Goal: Find contact information: Find contact information

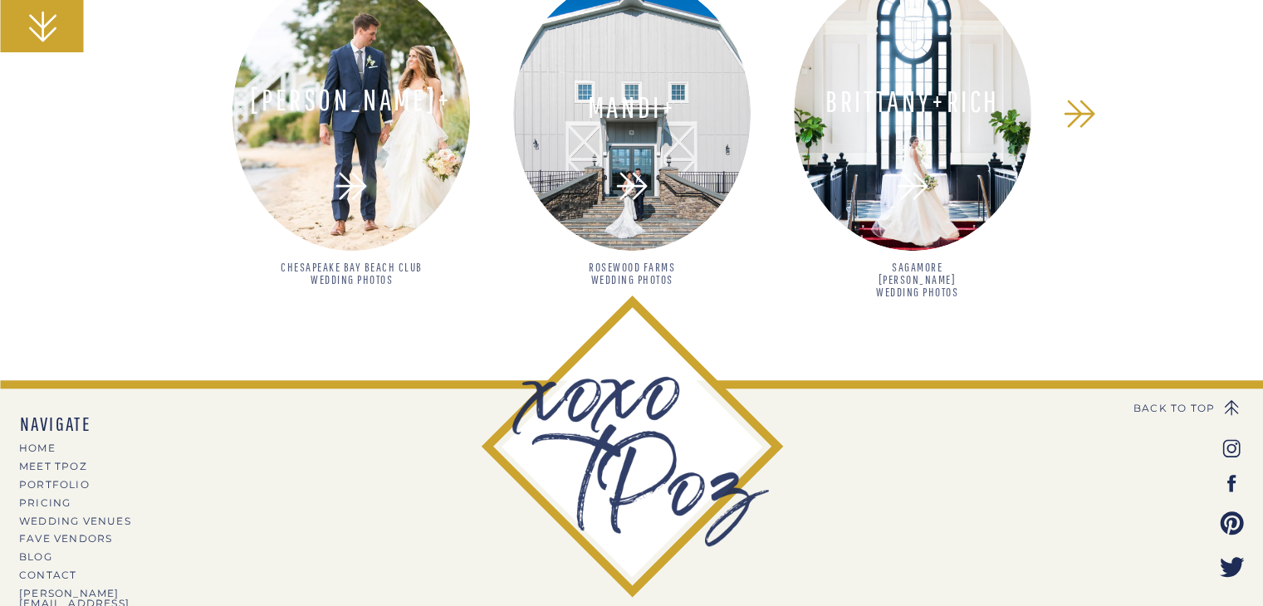
scroll to position [1639, 0]
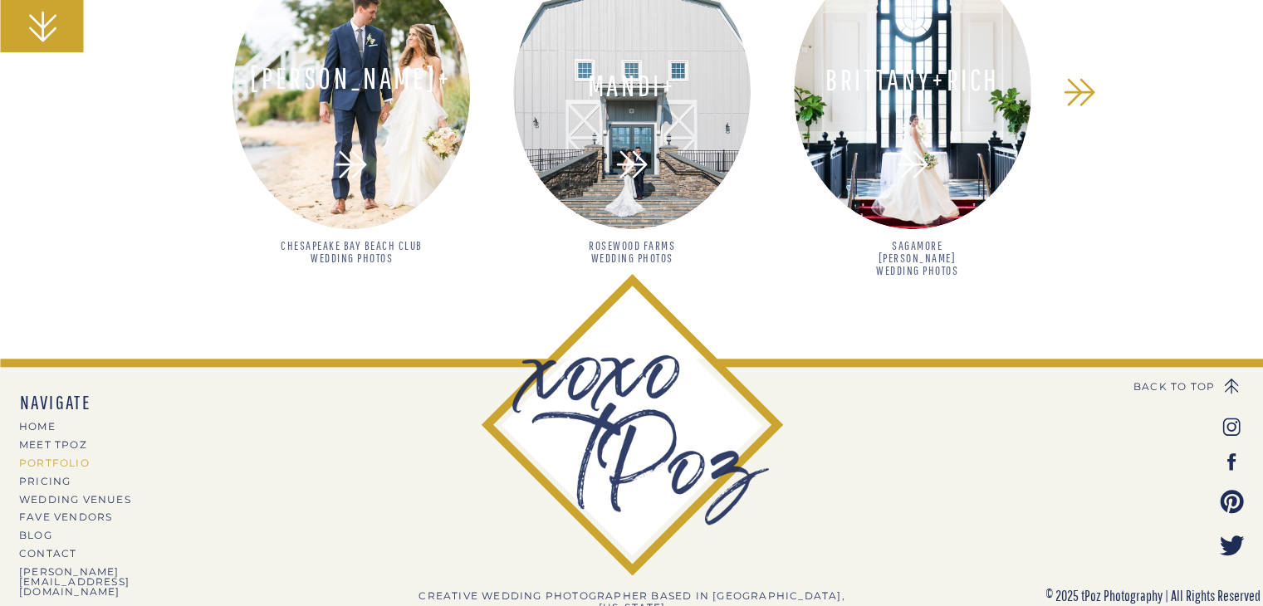
click at [67, 458] on nav "PORTFOLIO" at bounding box center [91, 462] width 144 height 9
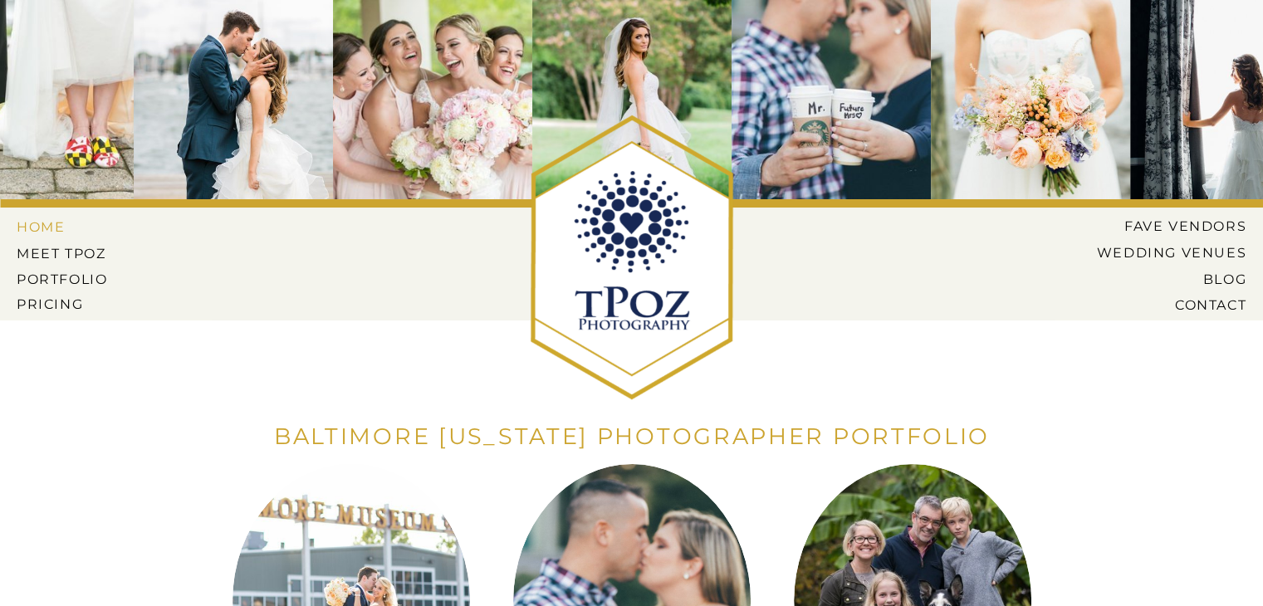
click at [47, 228] on nav "HOME" at bounding box center [54, 226] width 75 height 15
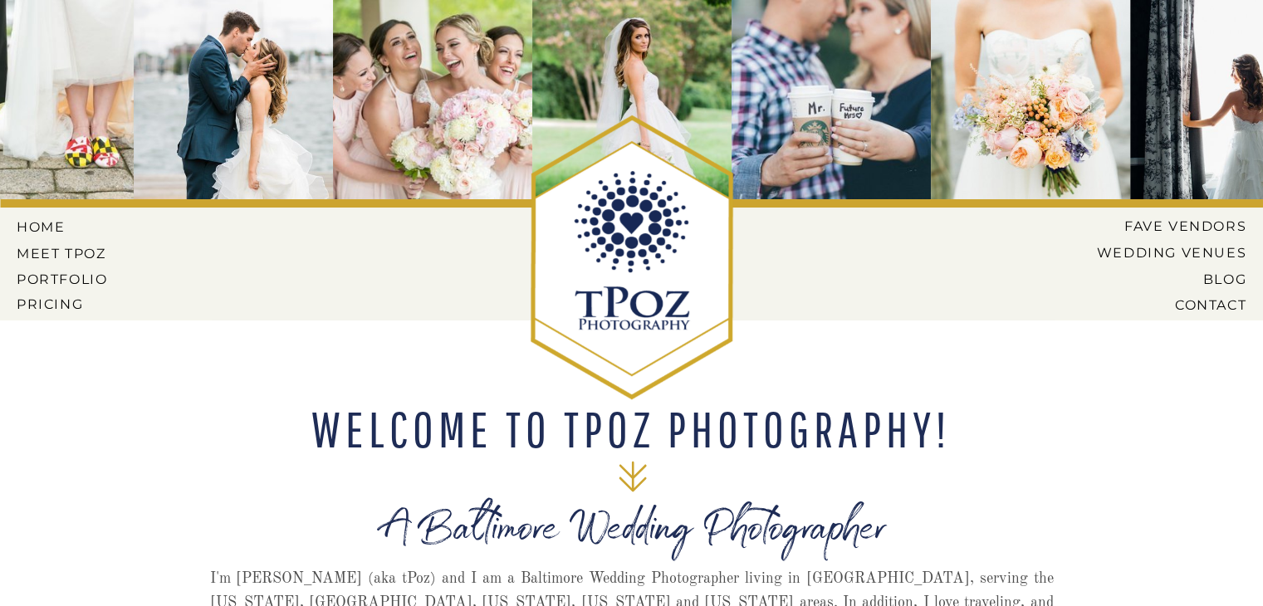
click at [1201, 305] on nav "CONTACT" at bounding box center [1181, 304] width 130 height 15
